Goal: Information Seeking & Learning: Learn about a topic

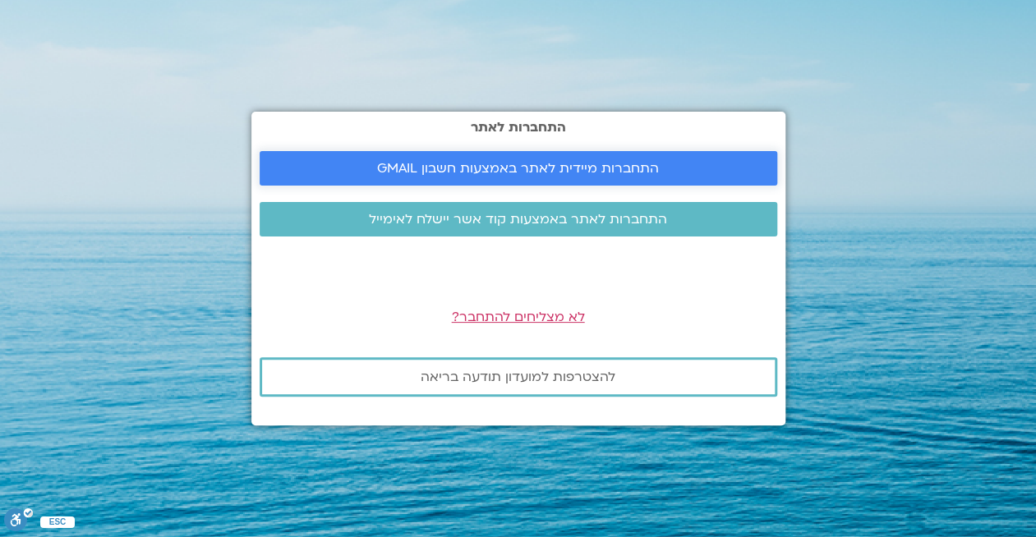
click at [528, 164] on span "התחברות מיידית לאתר באמצעות חשבון GMAIL" at bounding box center [518, 168] width 282 height 15
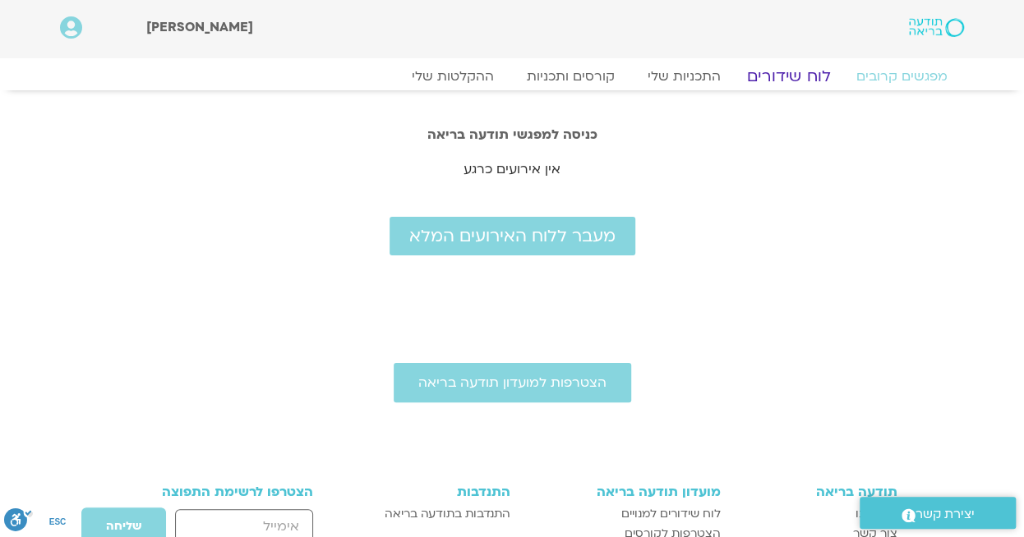
click at [788, 76] on link "לוח שידורים" at bounding box center [788, 77] width 123 height 20
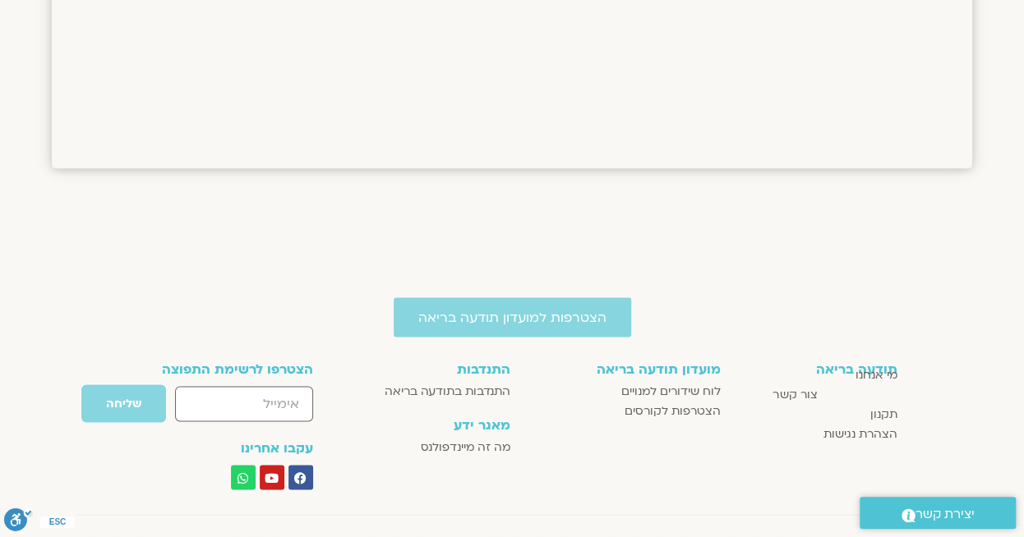
scroll to position [1315, 0]
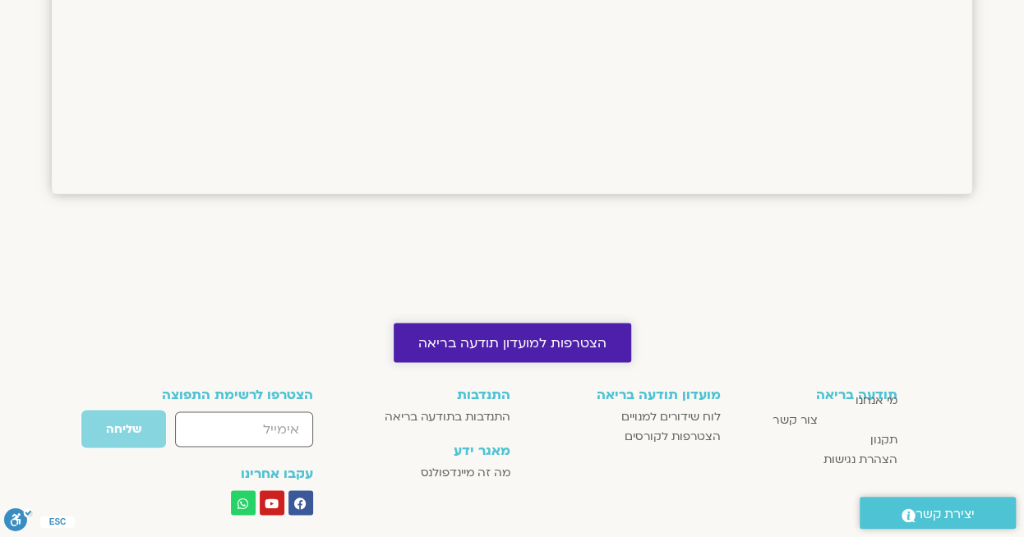
click at [520, 345] on span "הצטרפות למועדון תודעה בריאה" at bounding box center [512, 342] width 188 height 15
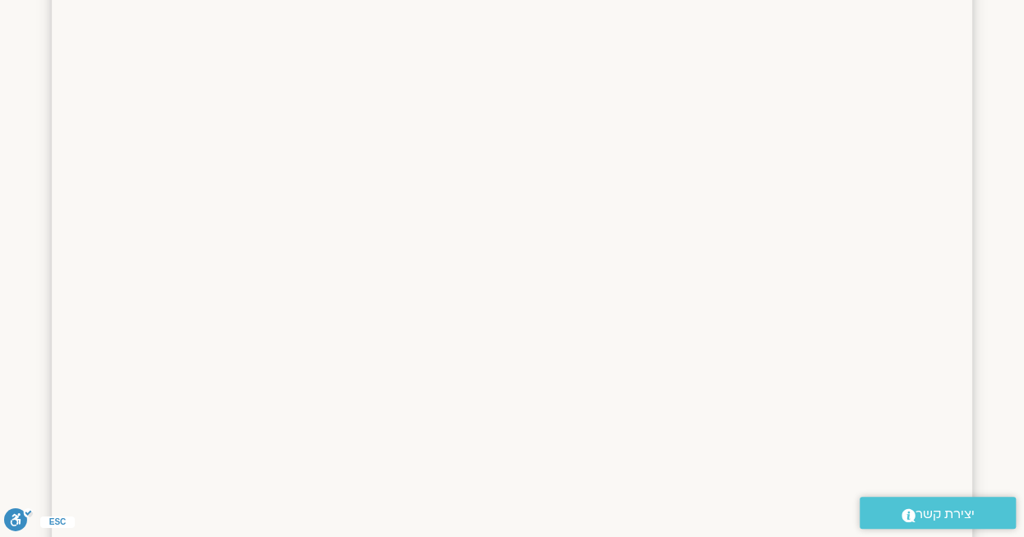
scroll to position [329, 0]
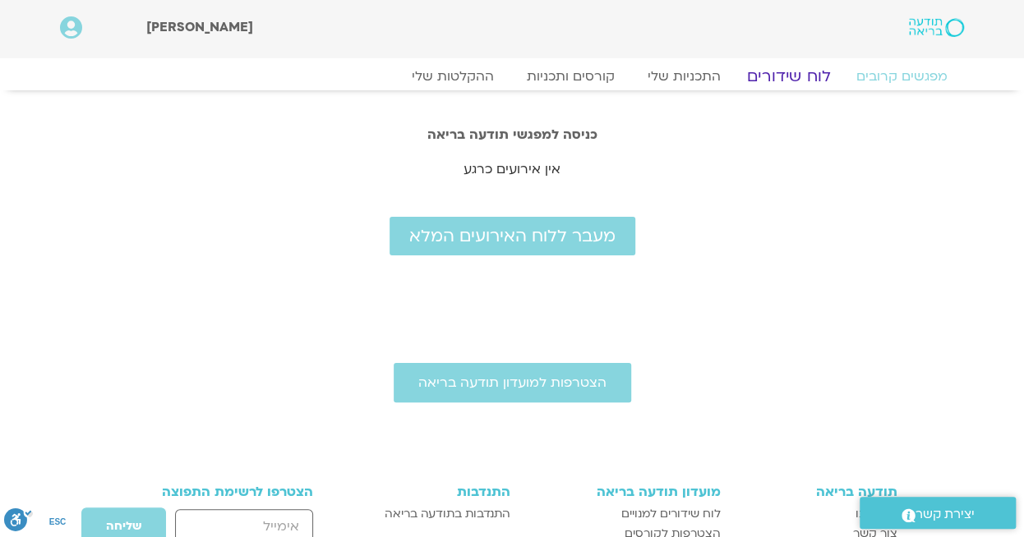
click at [803, 71] on link "לוח שידורים" at bounding box center [788, 77] width 123 height 20
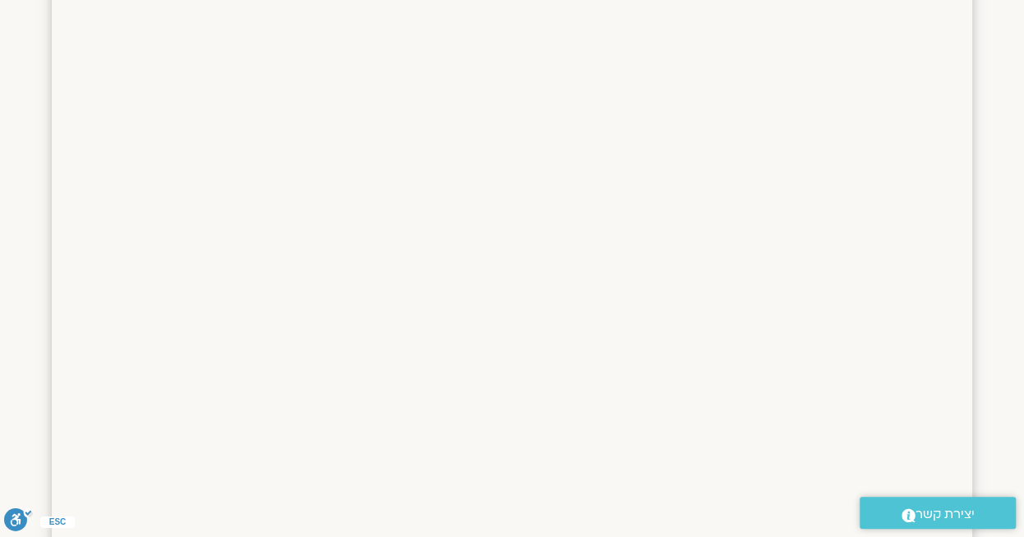
scroll to position [449, 0]
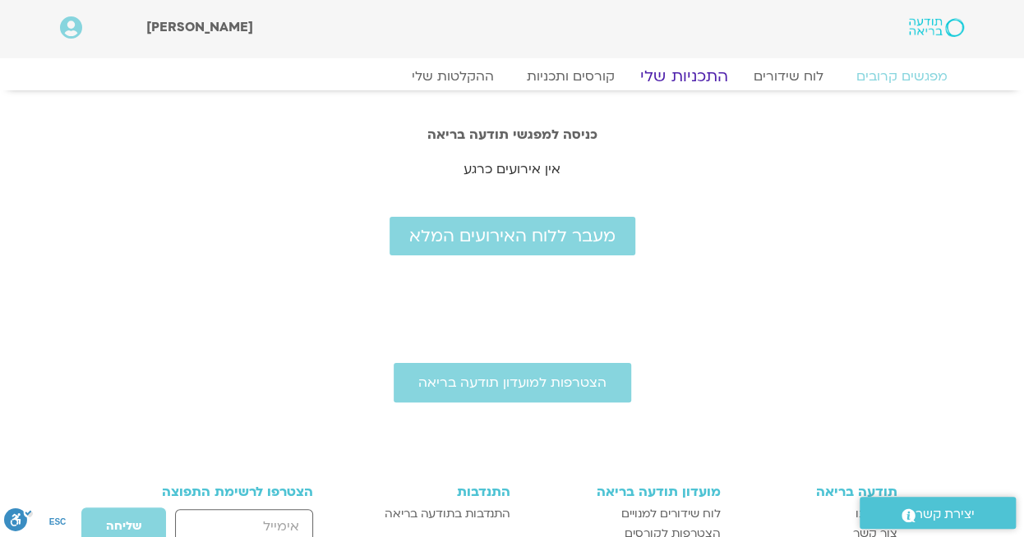
click at [677, 72] on link "התכניות שלי" at bounding box center [683, 77] width 127 height 20
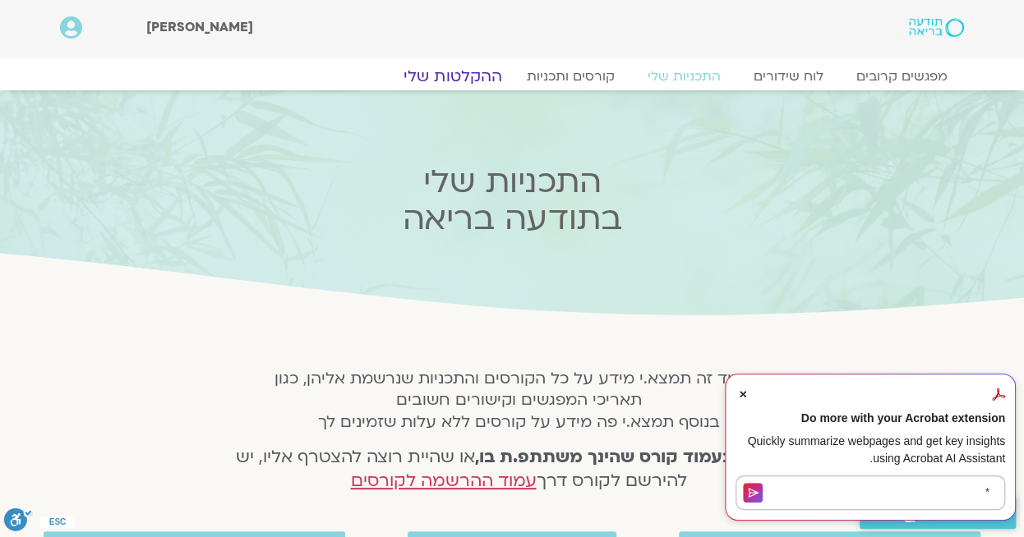
click at [468, 76] on link "ההקלטות שלי" at bounding box center [453, 77] width 138 height 20
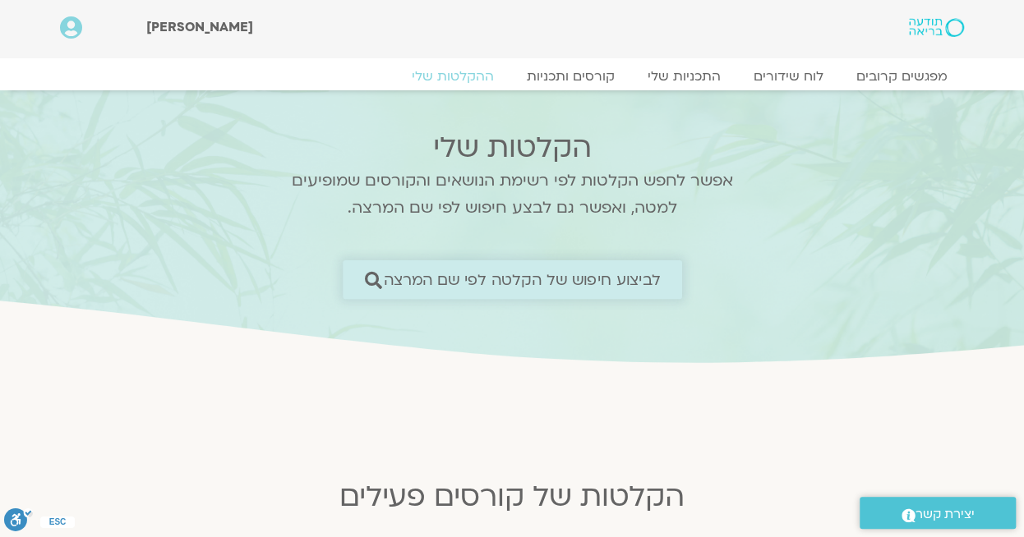
click at [505, 280] on span "לביצוע חיפוש של הקלטה לפי שם המרצה" at bounding box center [522, 279] width 277 height 17
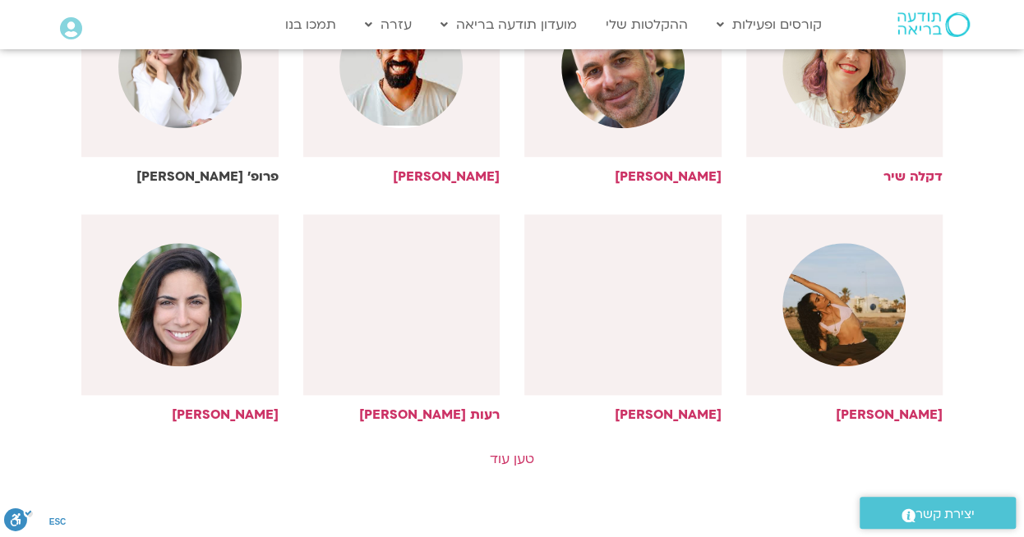
scroll to position [822, 0]
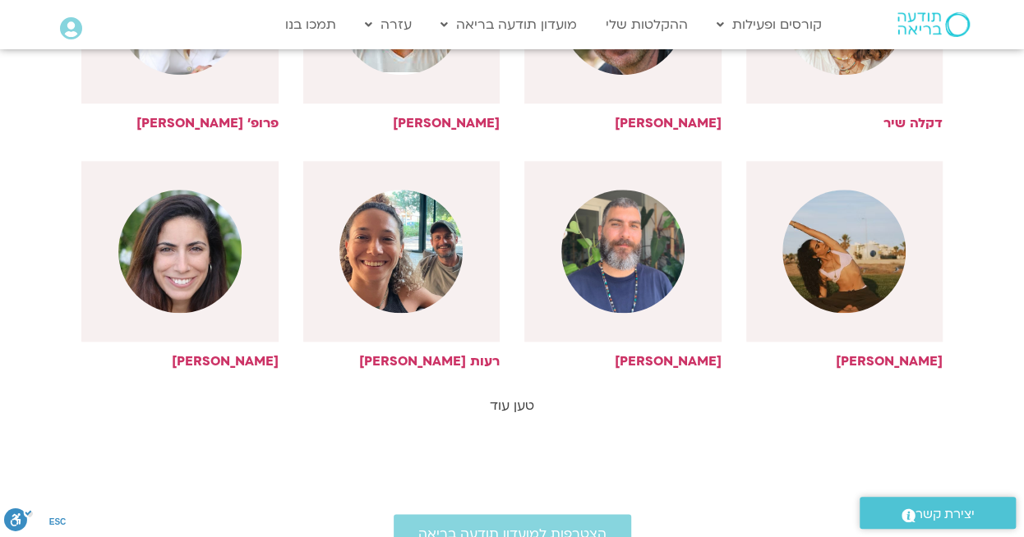
click at [505, 403] on link "טען עוד" at bounding box center [512, 406] width 44 height 18
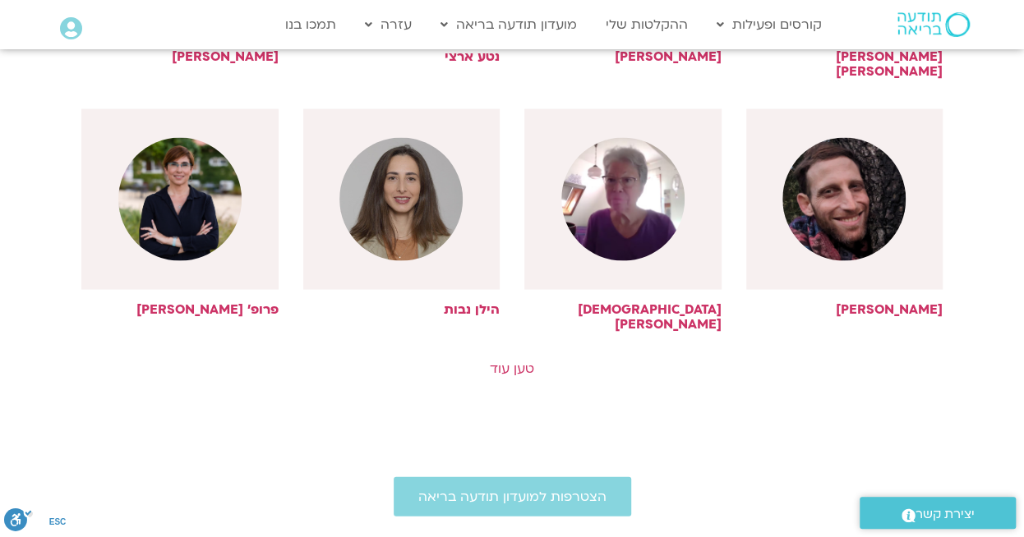
scroll to position [1644, 0]
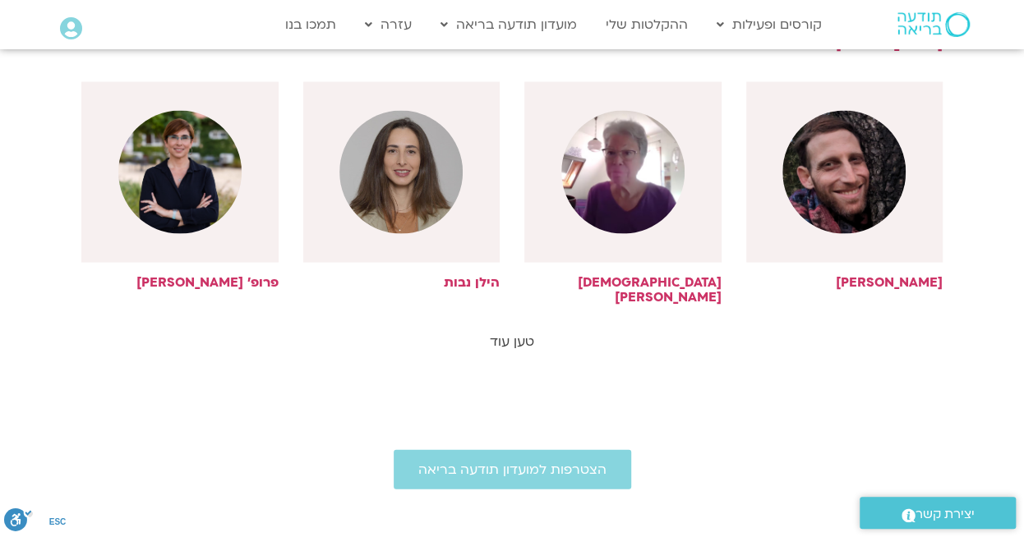
click at [511, 333] on link "טען עוד" at bounding box center [512, 342] width 44 height 18
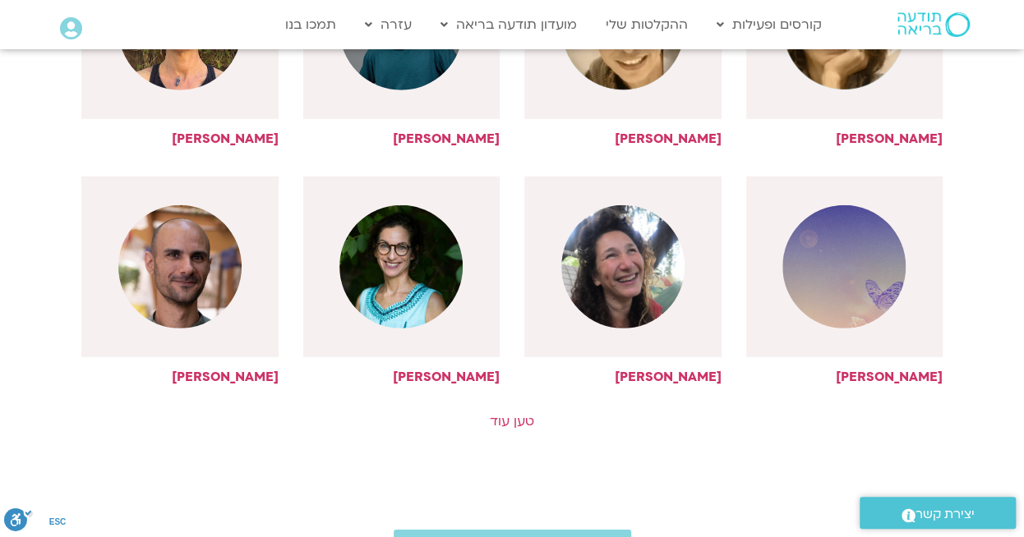
scroll to position [2301, 0]
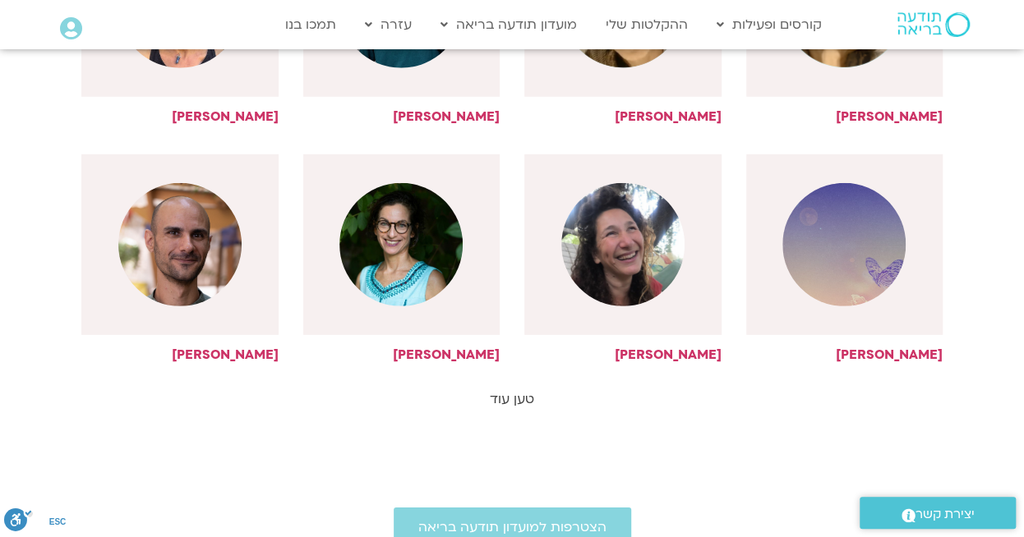
click at [508, 390] on link "טען עוד" at bounding box center [512, 399] width 44 height 18
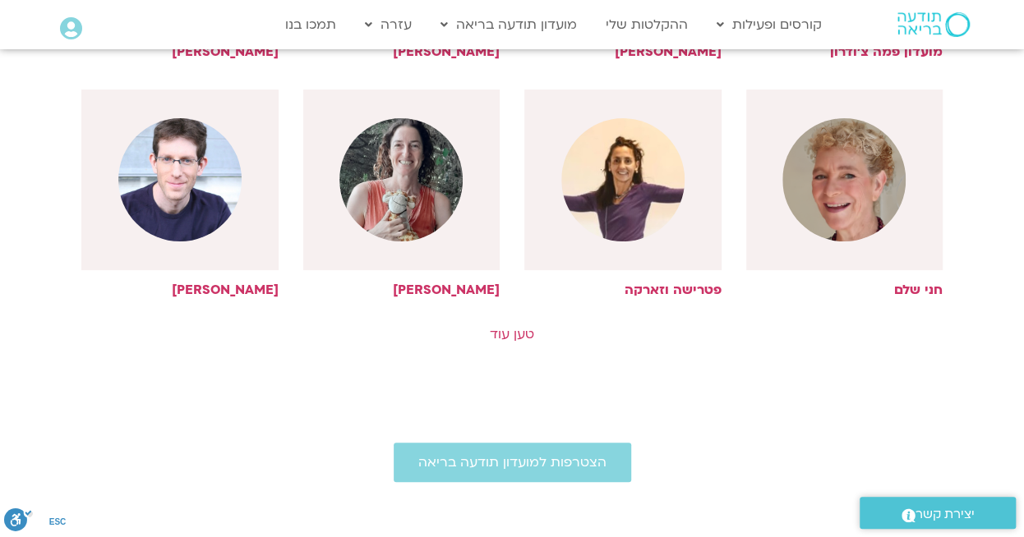
scroll to position [3123, 0]
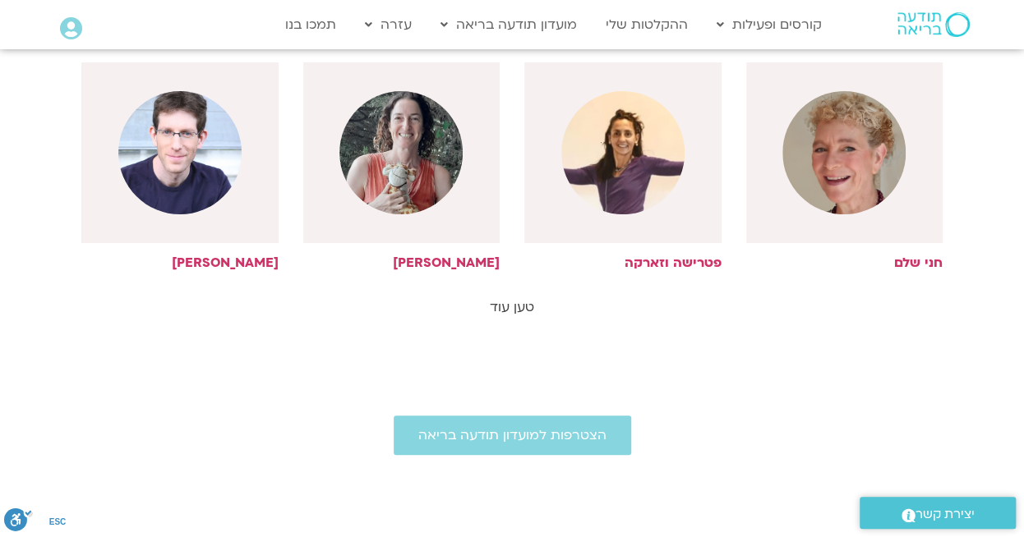
click at [504, 298] on link "טען עוד" at bounding box center [512, 307] width 44 height 18
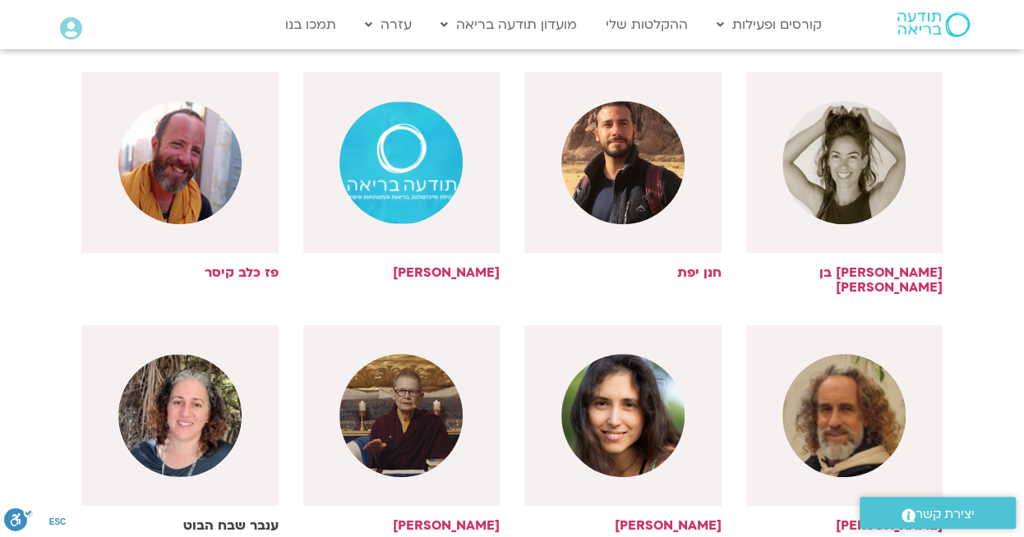
scroll to position [3616, 0]
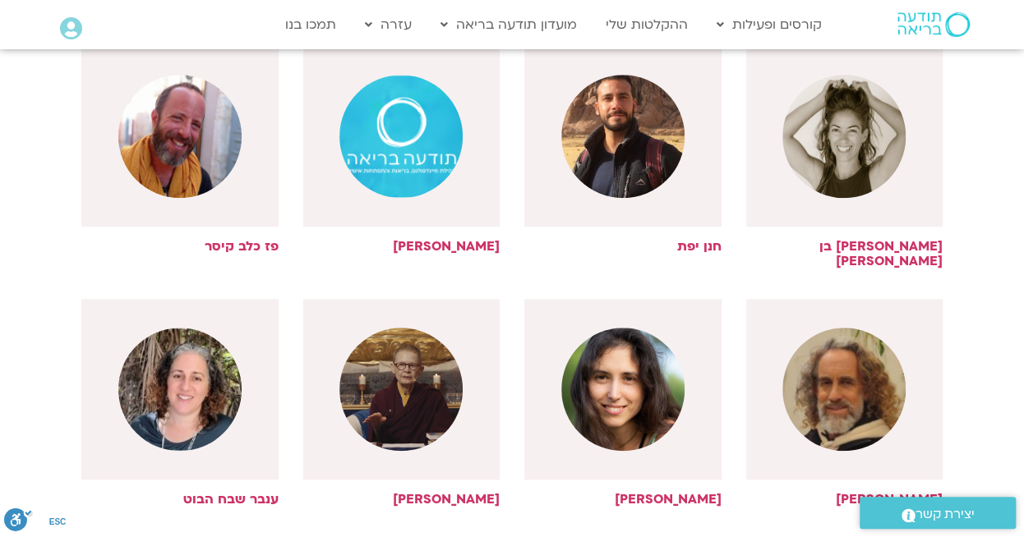
click at [524, 535] on link "טען עוד" at bounding box center [512, 544] width 44 height 18
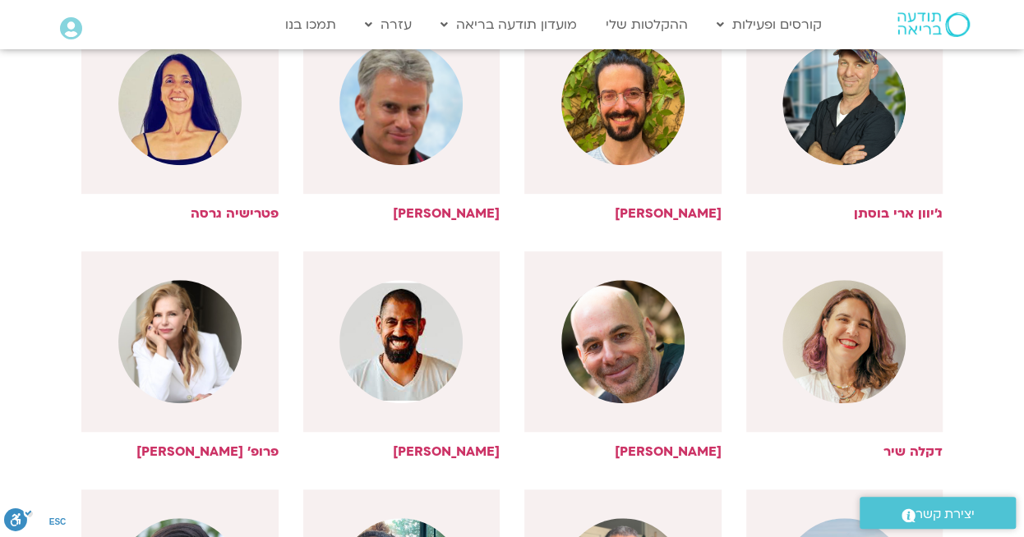
scroll to position [0, 0]
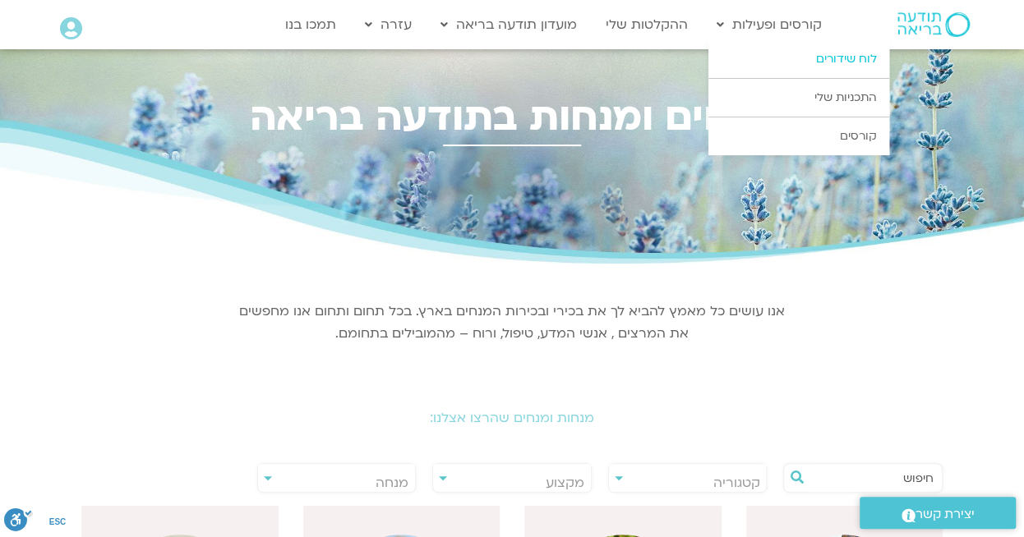
click at [837, 58] on link "לוח שידורים" at bounding box center [798, 59] width 181 height 38
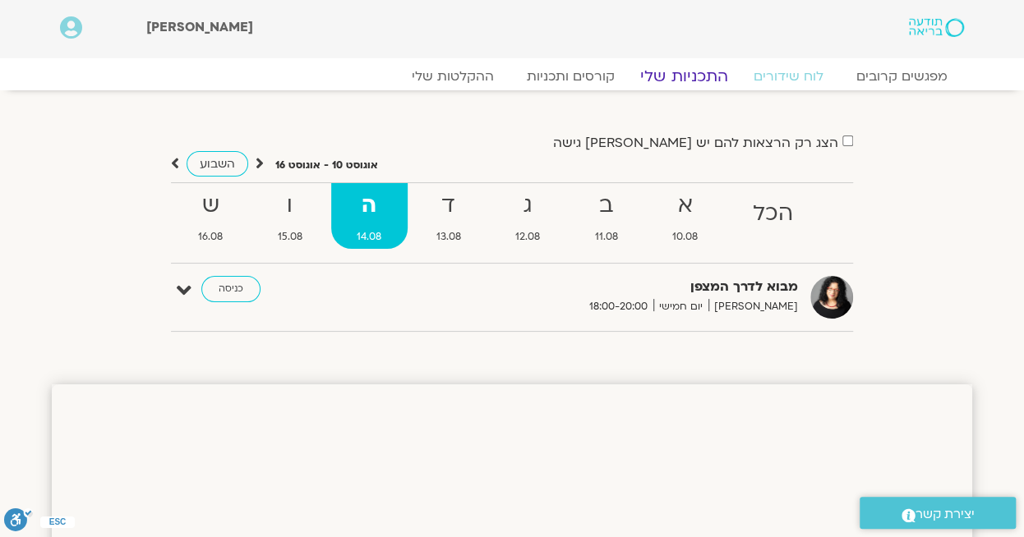
click at [685, 76] on link "התכניות שלי" at bounding box center [683, 77] width 127 height 20
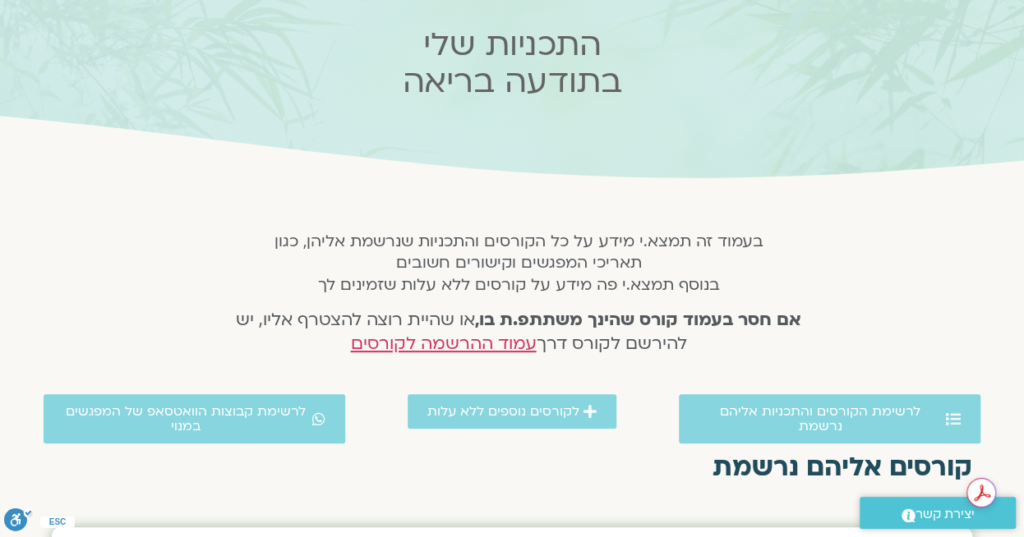
scroll to position [164, 0]
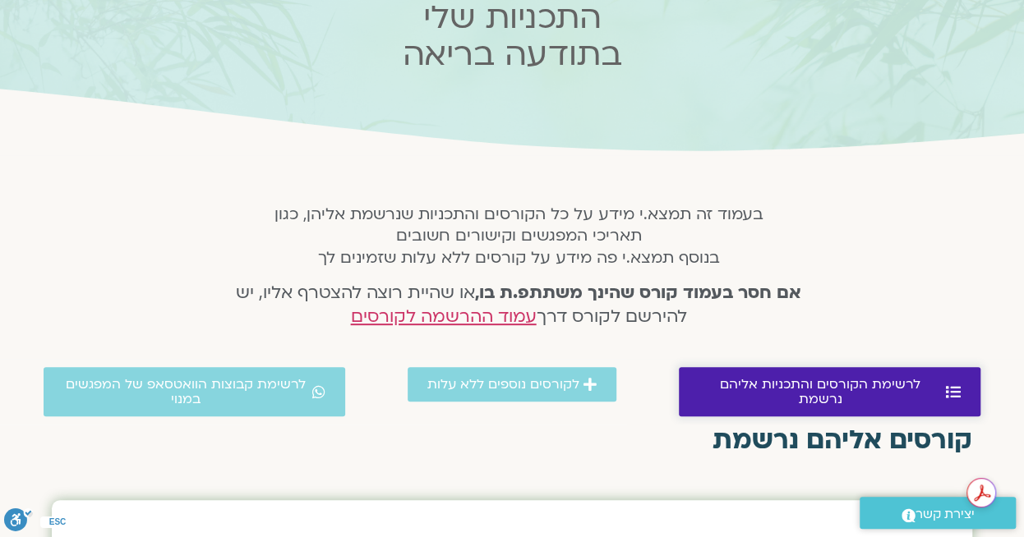
click at [760, 384] on span "לרשימת הקורסים והתכניות אליהם נרשמת" at bounding box center [820, 392] width 243 height 30
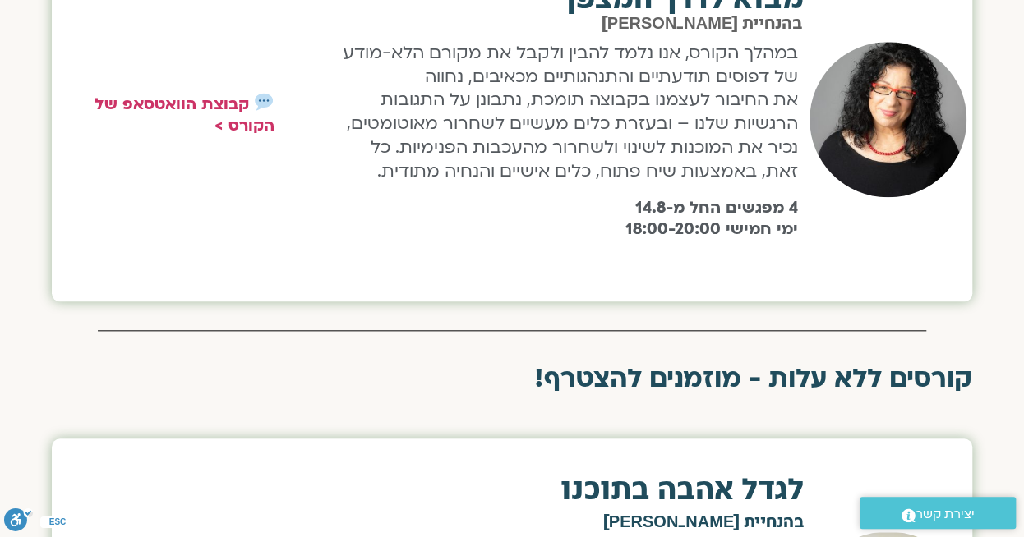
scroll to position [421, 0]
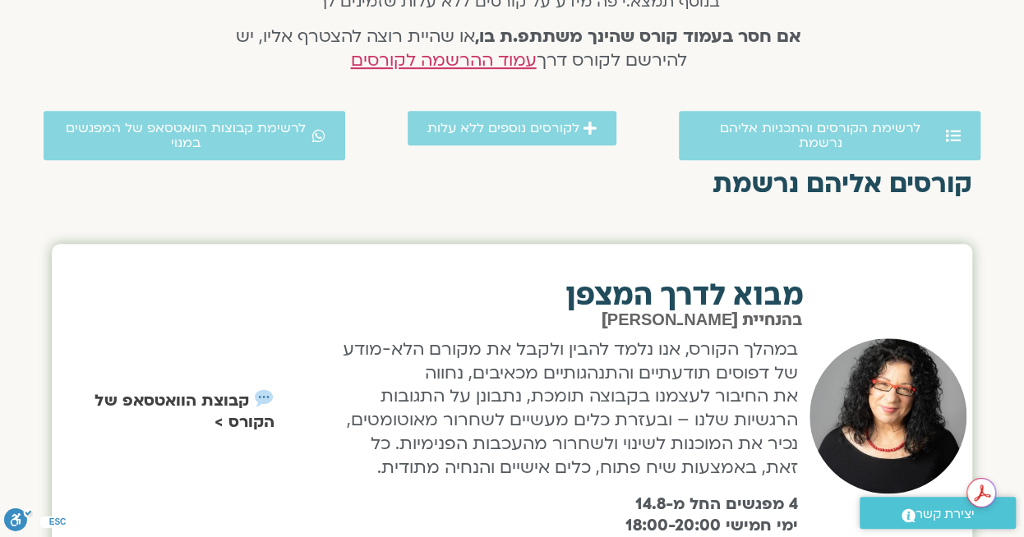
click at [179, 396] on link "קבוצת הוואטסאפ של הקורס >" at bounding box center [184, 411] width 179 height 43
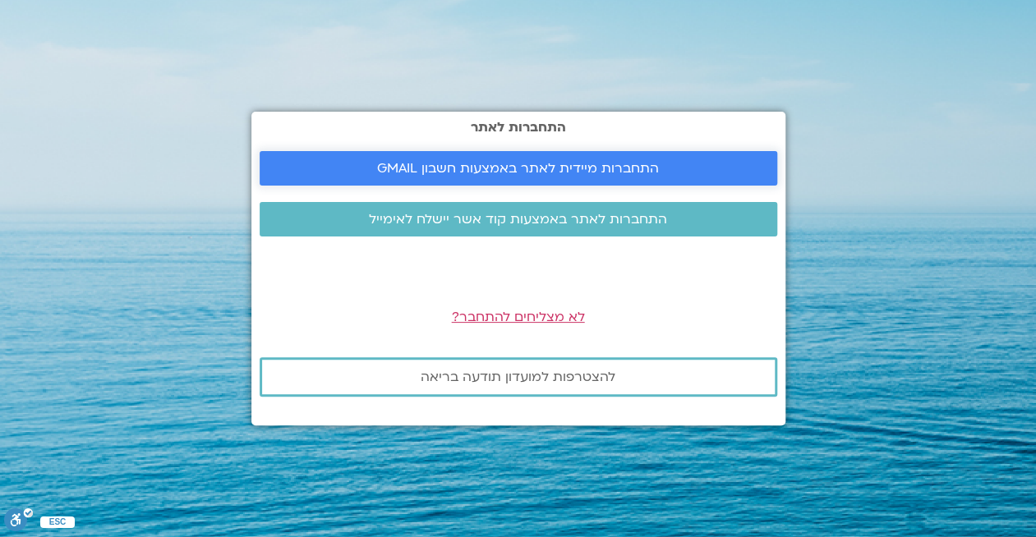
click at [544, 165] on span "התחברות מיידית לאתר באמצעות חשבון GMAIL" at bounding box center [518, 168] width 282 height 15
